Goal: Task Accomplishment & Management: Manage account settings

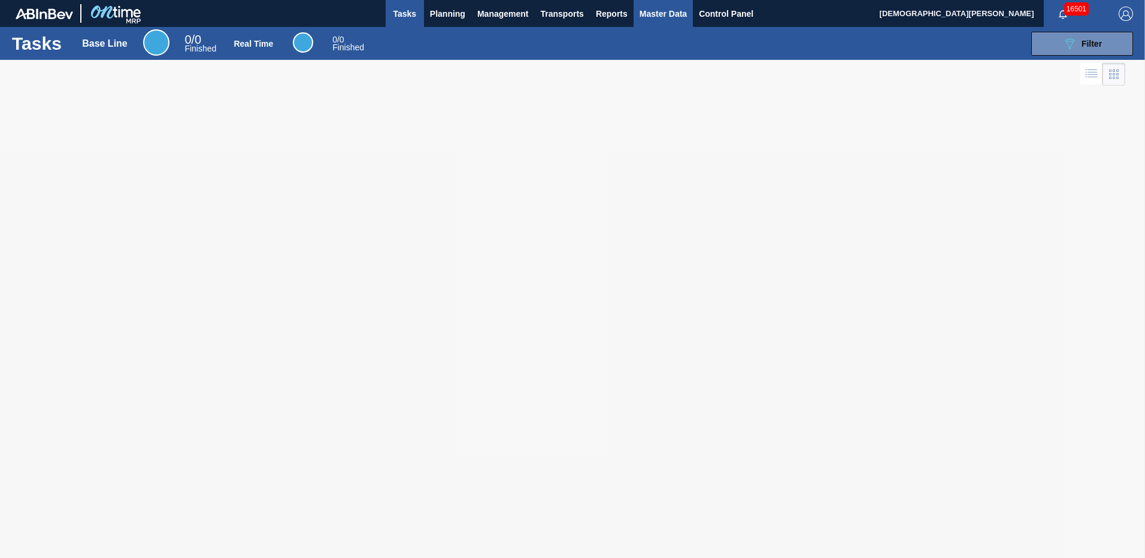
click at [676, 11] on span "Master Data" at bounding box center [662, 14] width 47 height 14
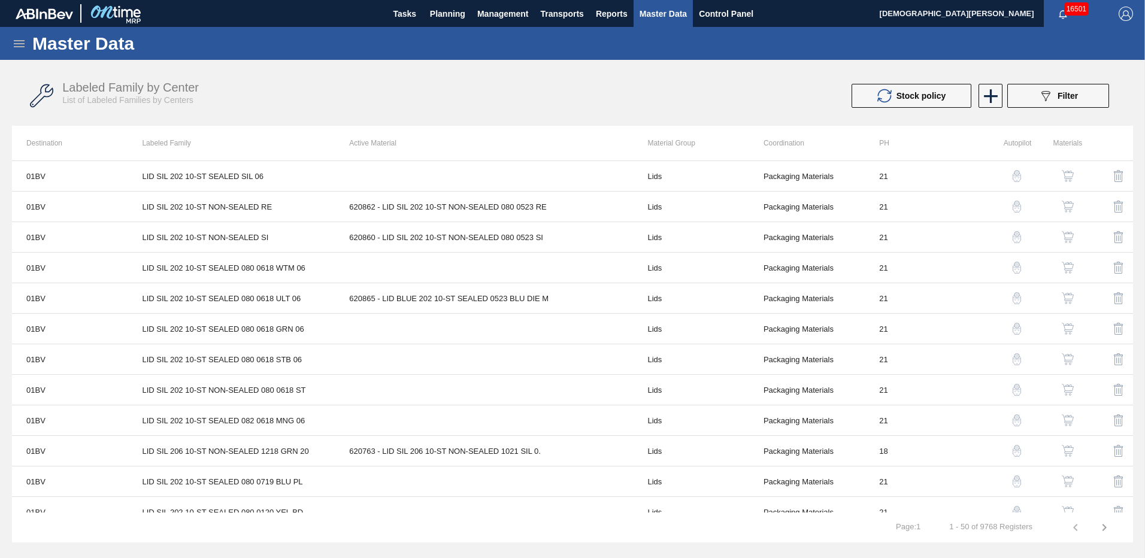
click at [8, 43] on div "Master Data" at bounding box center [572, 43] width 1145 height 33
click at [13, 44] on icon at bounding box center [19, 44] width 14 height 14
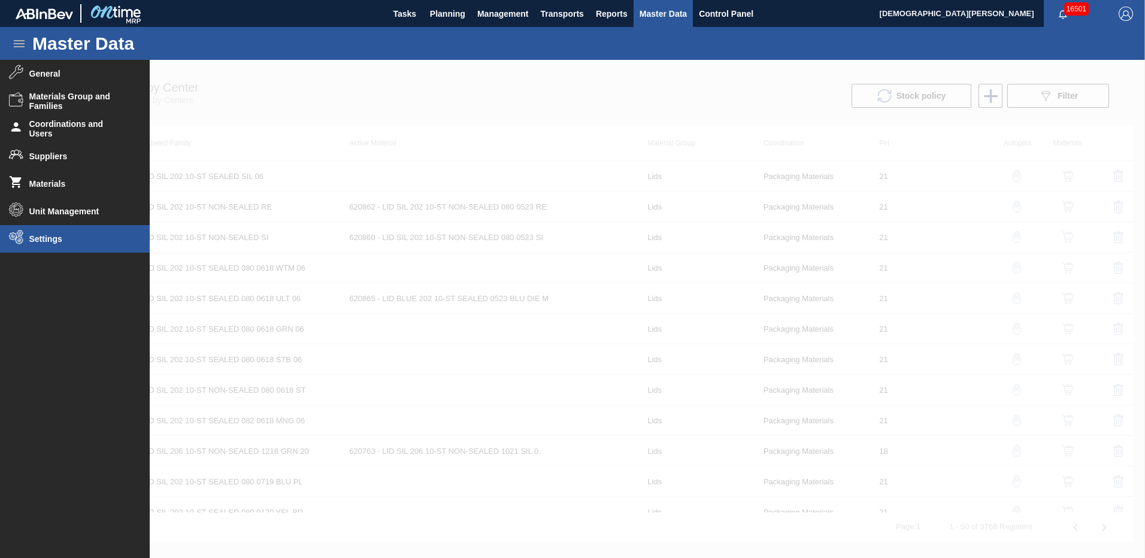
click at [97, 227] on li "Settings" at bounding box center [75, 239] width 150 height 28
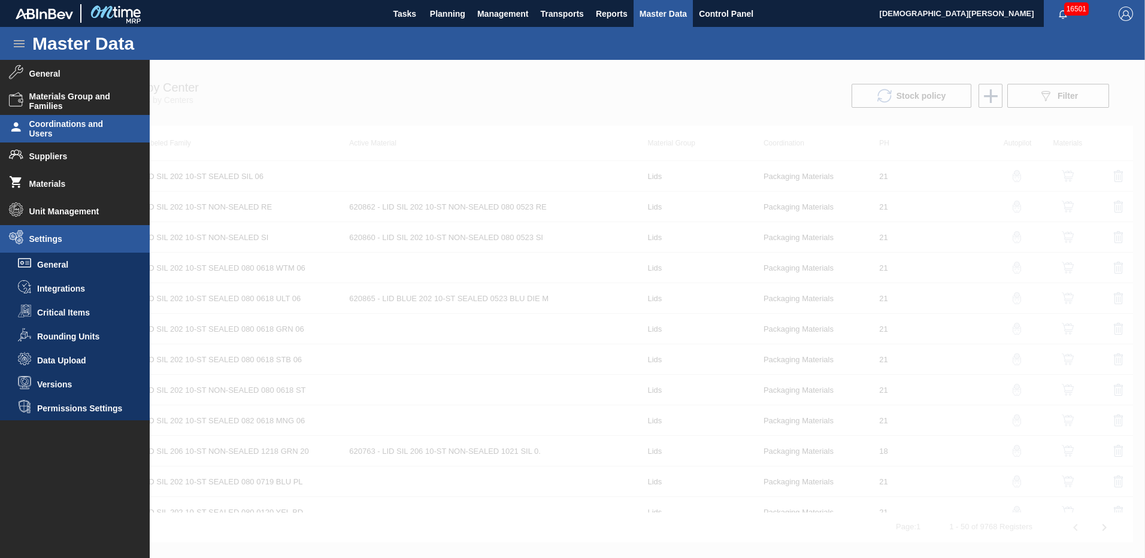
click at [60, 128] on span "Coordinations and Users" at bounding box center [78, 128] width 99 height 19
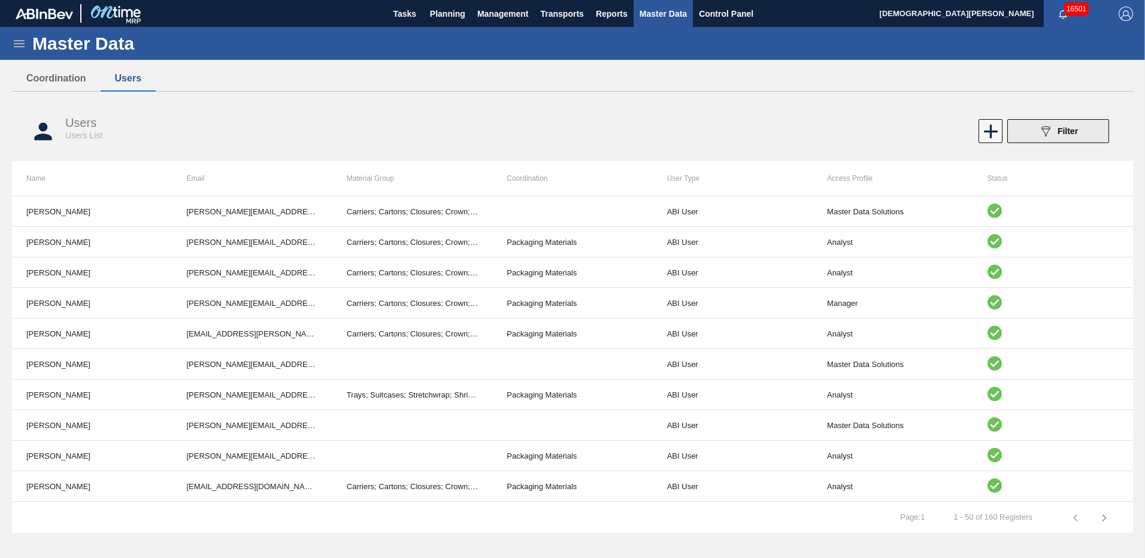
click at [1083, 130] on button "089F7B8B-B2A5-4AFE-B5C0-19BA573D28AC Filter" at bounding box center [1058, 131] width 102 height 24
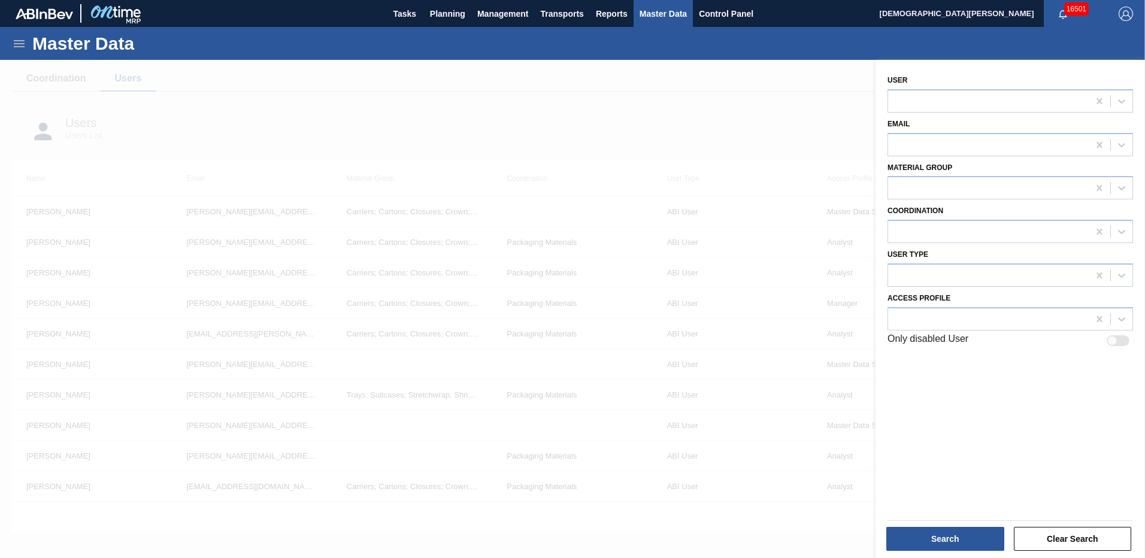
click at [830, 109] on div at bounding box center [572, 339] width 1145 height 558
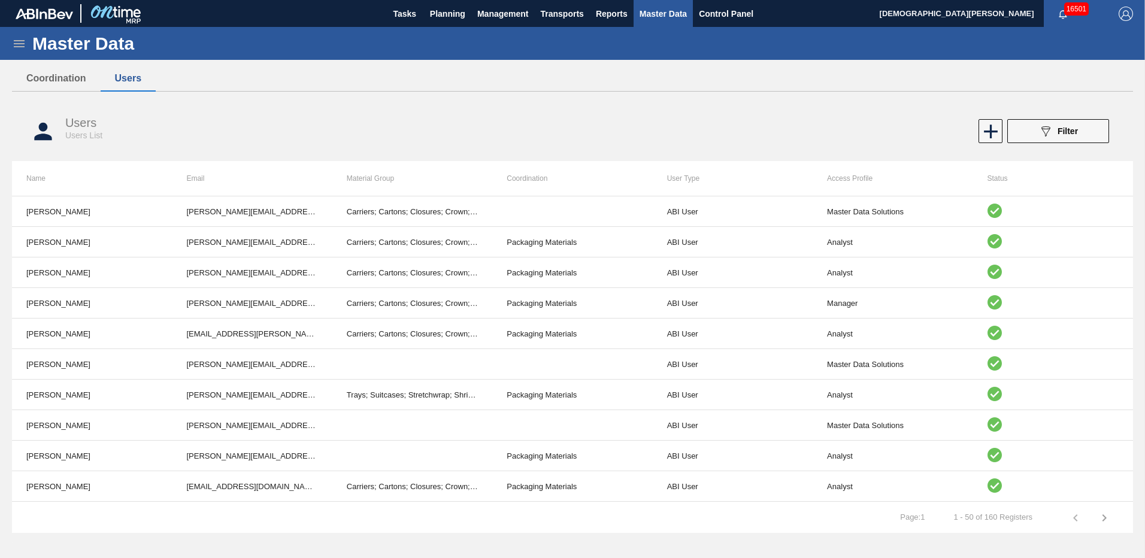
click at [1001, 134] on div "089F7B8B-B2A5-4AFE-B5C0-19BA573D28AC Filter" at bounding box center [849, 131] width 529 height 24
click at [992, 132] on icon at bounding box center [991, 132] width 14 height 14
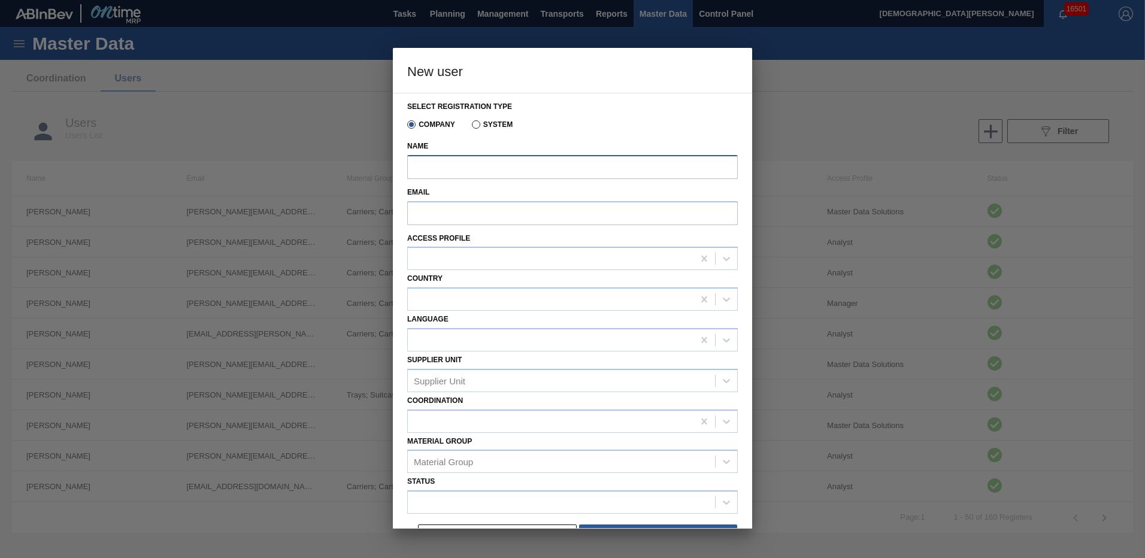
click at [516, 162] on input "Name" at bounding box center [572, 167] width 330 height 24
click at [531, 171] on input "Name" at bounding box center [572, 167] width 330 height 24
type input "Luquinha"
click at [516, 226] on div "Email" at bounding box center [572, 207] width 330 height 46
click at [521, 213] on input "Email" at bounding box center [572, 213] width 330 height 24
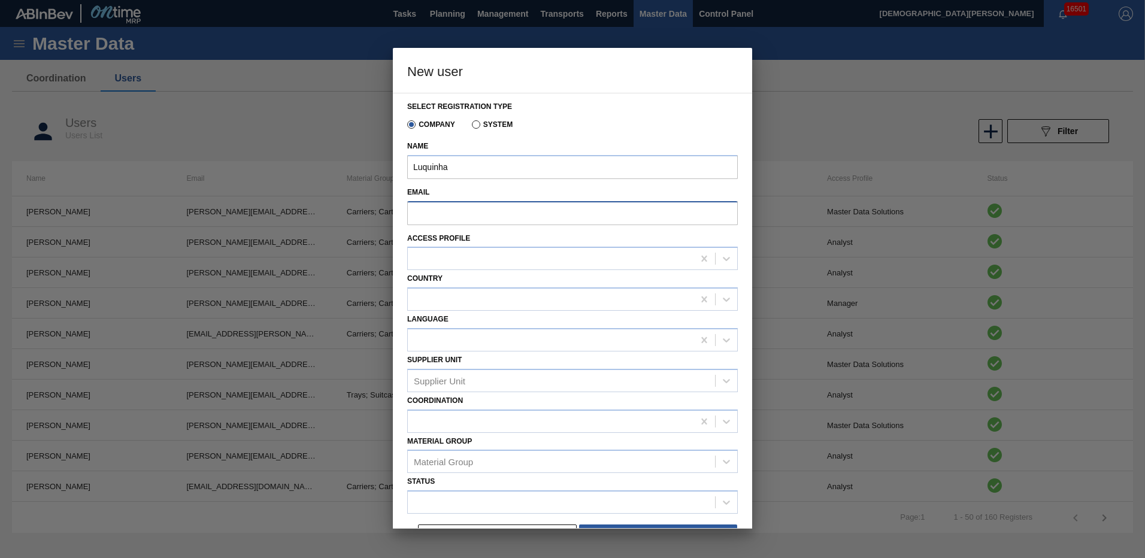
paste input "[PERSON_NAME][EMAIL_ADDRESS][DOMAIN_NAME]"
type input "[PERSON_NAME][EMAIL_ADDRESS][DOMAIN_NAME]"
click at [467, 262] on div at bounding box center [551, 258] width 286 height 17
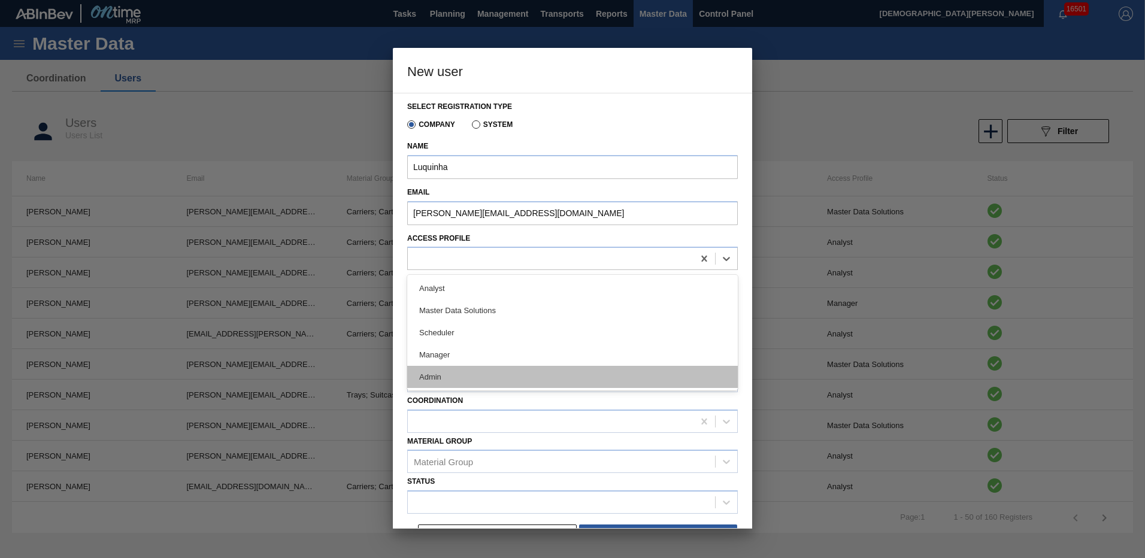
click at [462, 375] on div "Admin" at bounding box center [572, 377] width 330 height 22
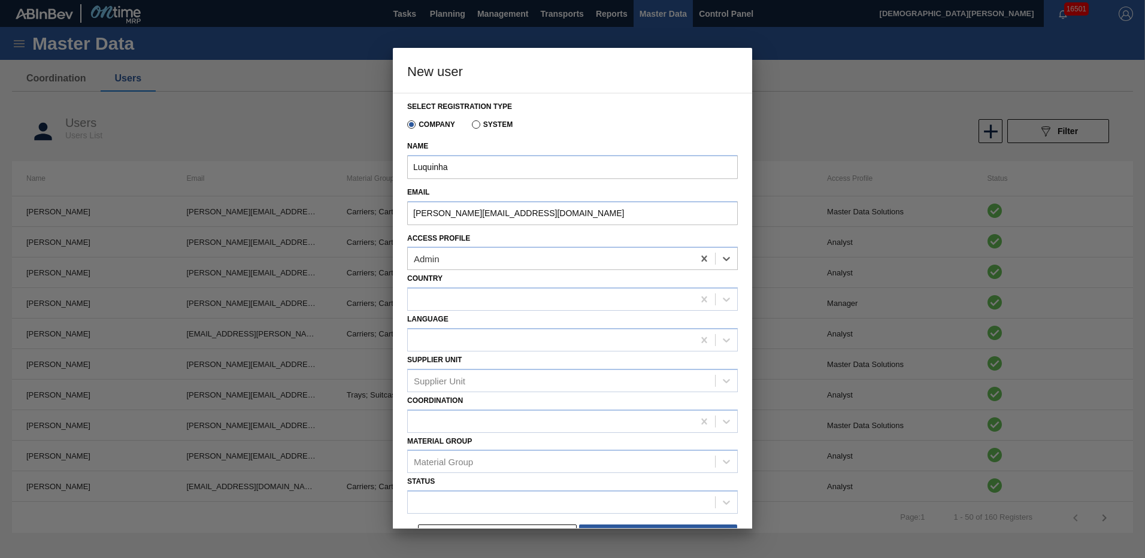
click at [453, 305] on div at bounding box center [551, 299] width 286 height 17
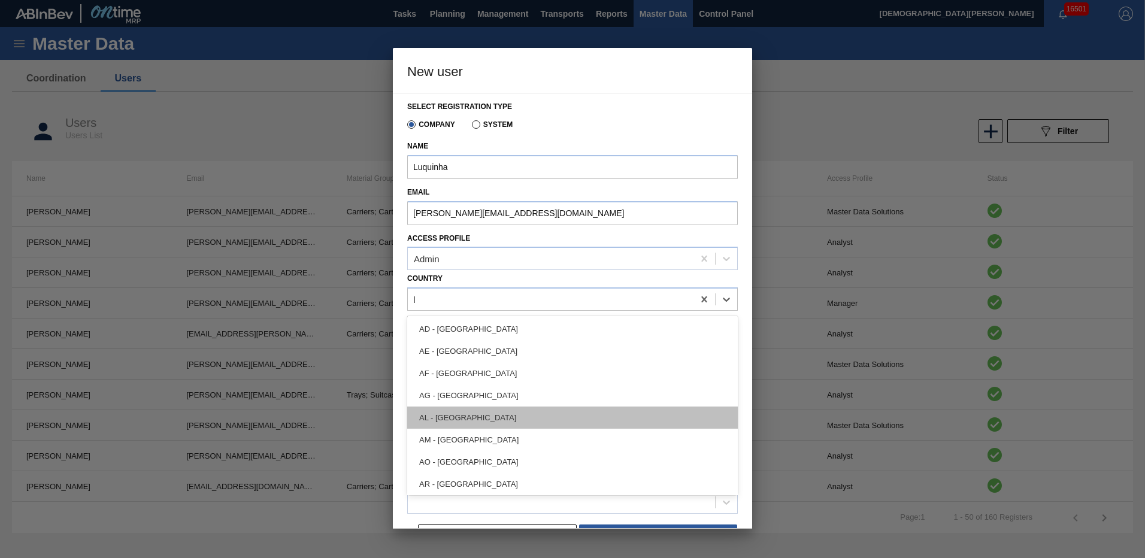
type input "br"
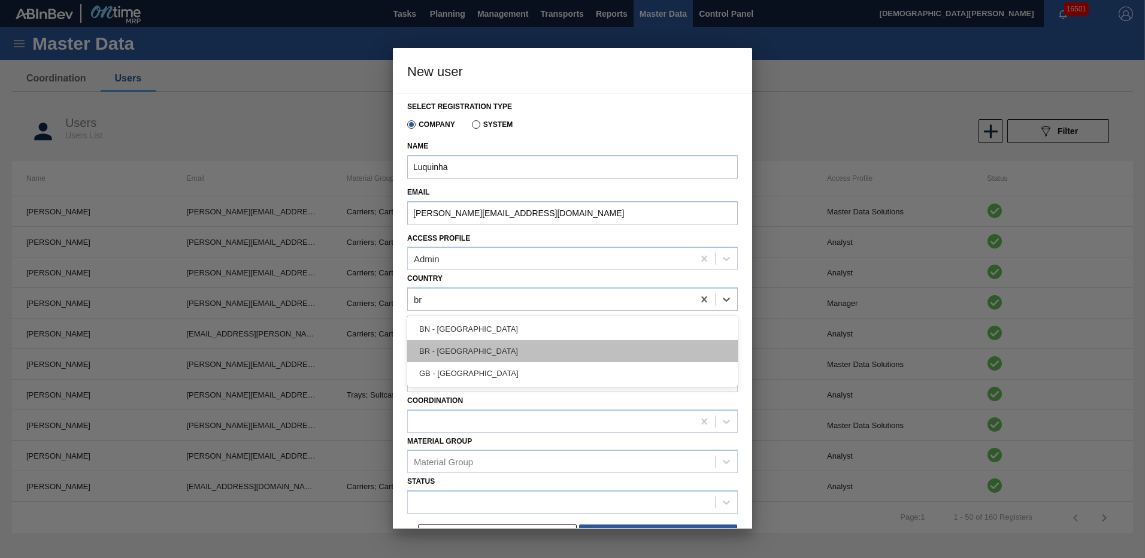
click at [456, 356] on div "BR - [GEOGRAPHIC_DATA]" at bounding box center [572, 351] width 330 height 22
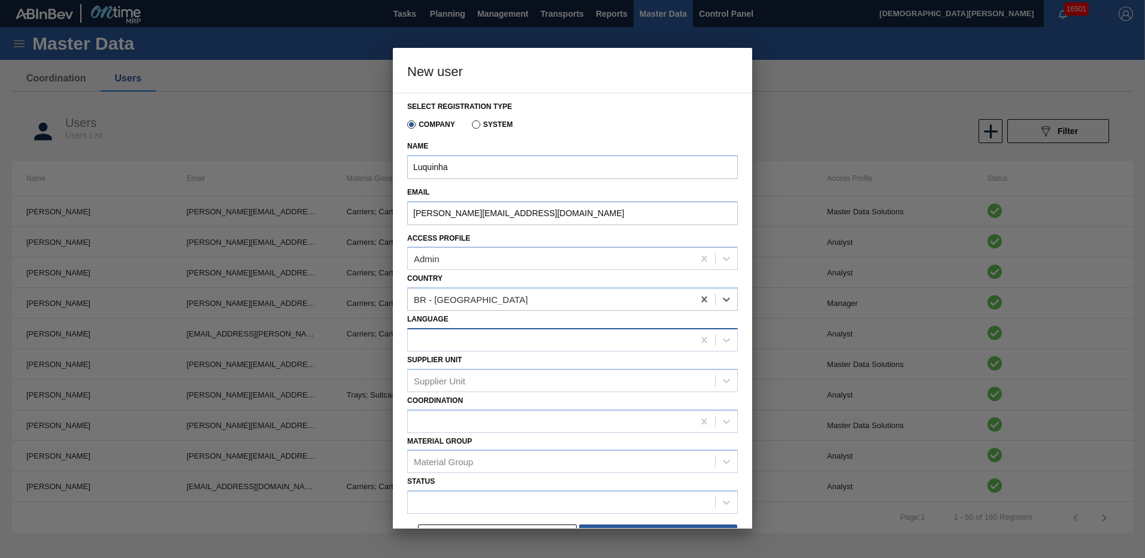
click at [461, 340] on div at bounding box center [551, 339] width 286 height 17
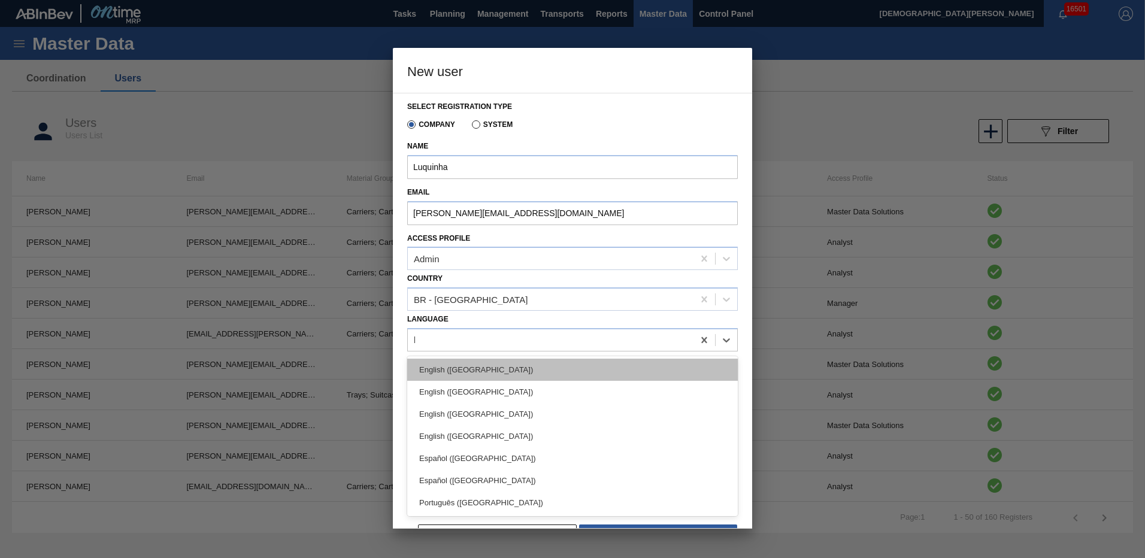
type input "br"
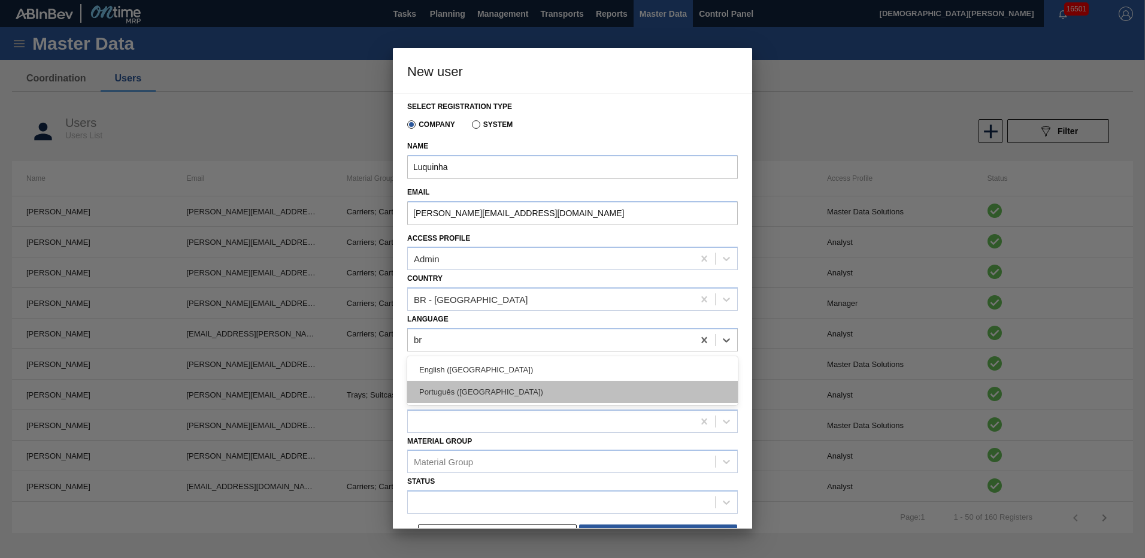
click at [466, 390] on div "Português ([GEOGRAPHIC_DATA])" at bounding box center [572, 392] width 330 height 22
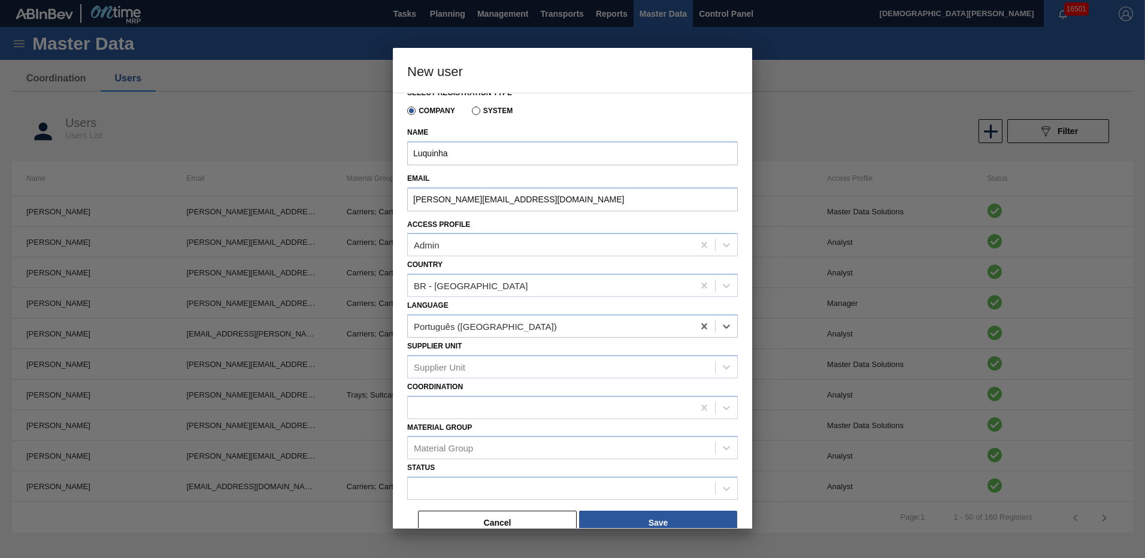
scroll to position [26, 0]
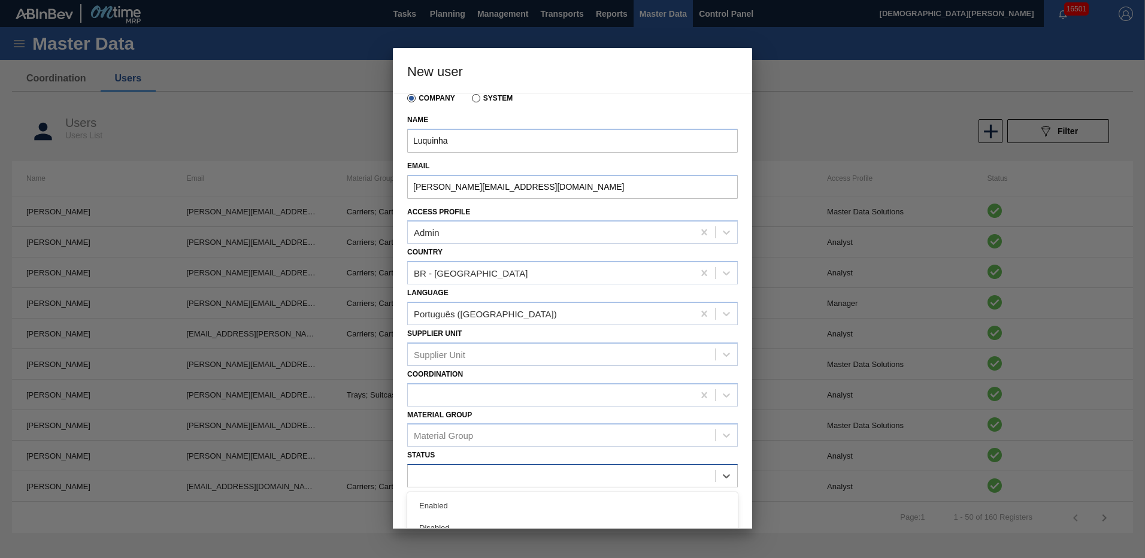
click at [469, 474] on div at bounding box center [561, 476] width 307 height 17
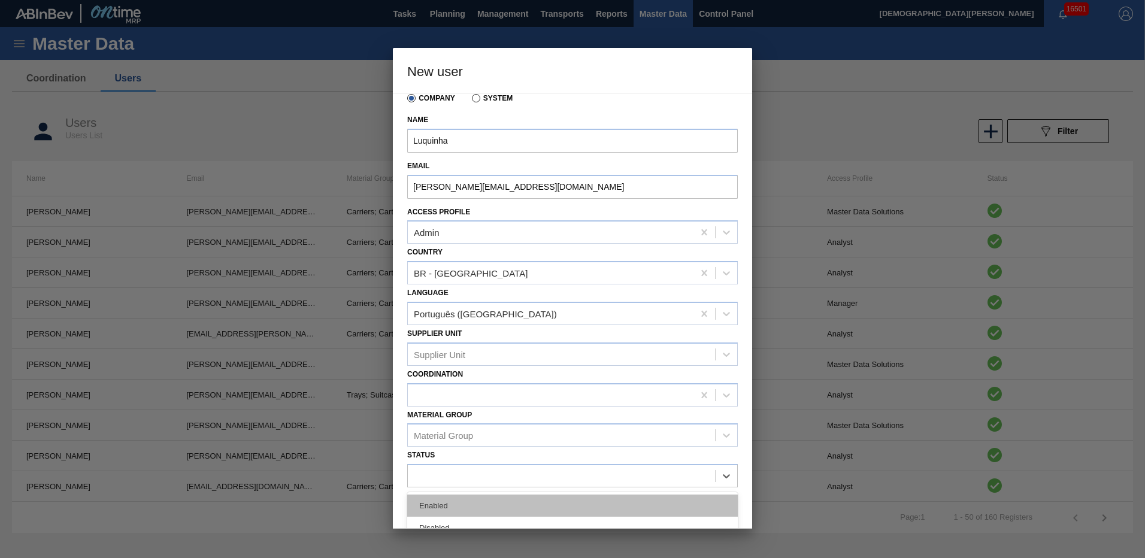
click at [482, 501] on div "Enabled" at bounding box center [572, 505] width 330 height 22
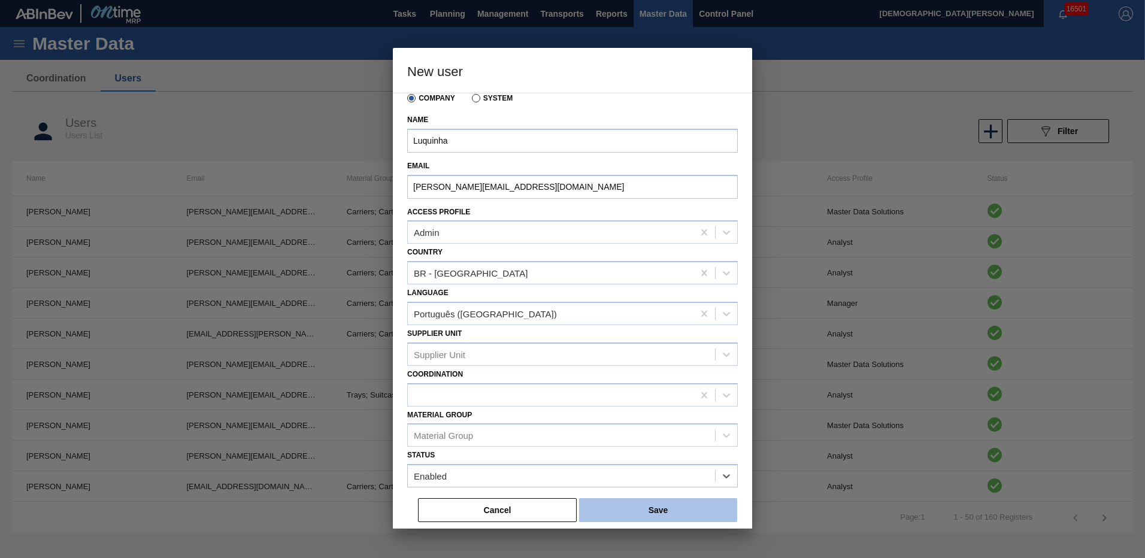
click at [623, 510] on button "Save" at bounding box center [658, 510] width 158 height 24
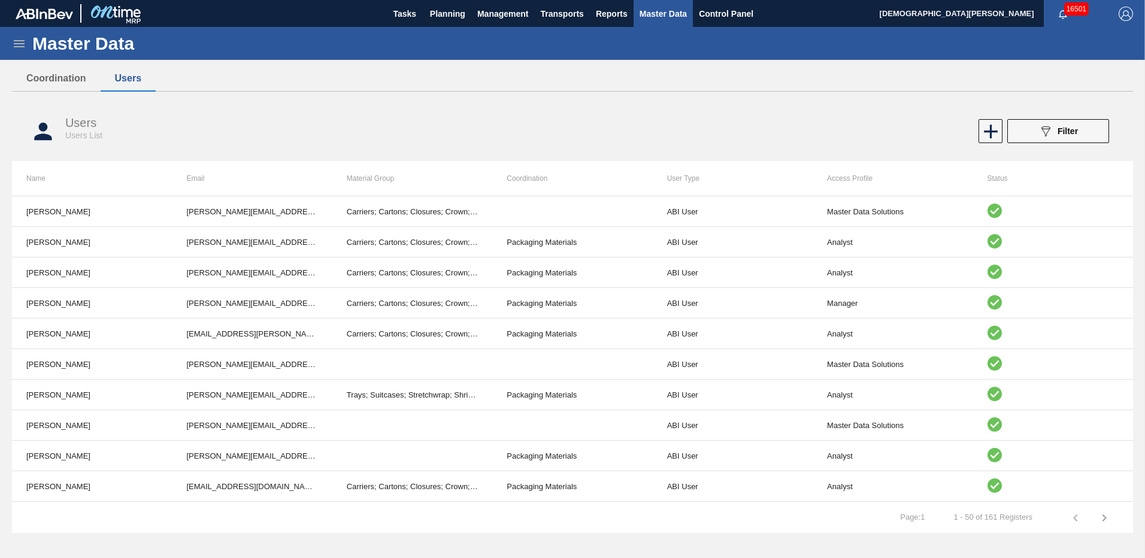
click at [501, 139] on div "Users Users List" at bounding box center [329, 128] width 529 height 25
